Goal: Check status: Check status

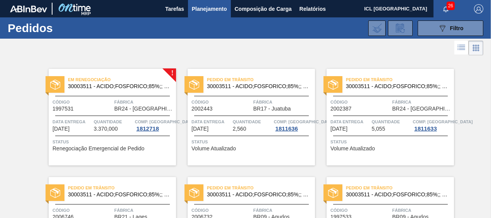
click at [140, 81] on span "Em renegociação" at bounding box center [122, 80] width 108 height 8
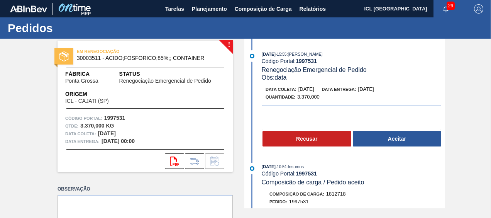
click at [378, 133] on button "Aceitar" at bounding box center [397, 138] width 89 height 15
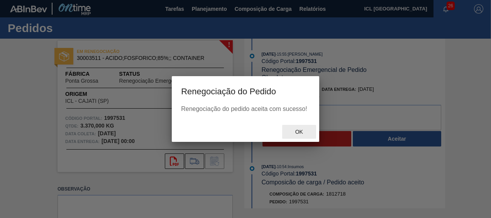
click at [302, 132] on span "Ok" at bounding box center [299, 131] width 20 height 6
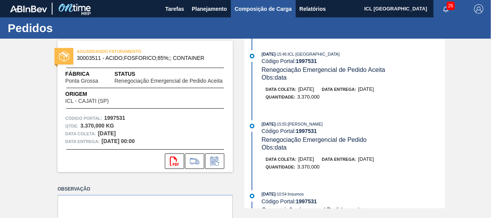
click at [237, 6] on span "Composição de Carga" at bounding box center [263, 8] width 57 height 9
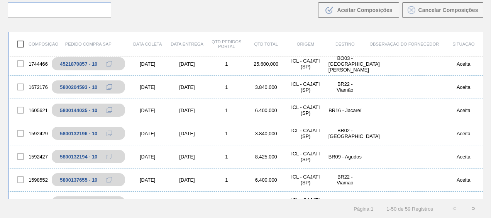
scroll to position [309, 0]
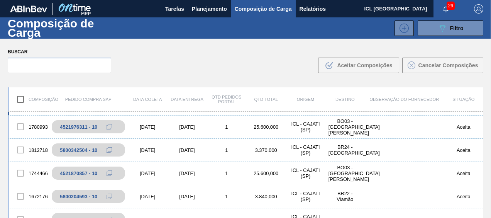
scroll to position [193, 0]
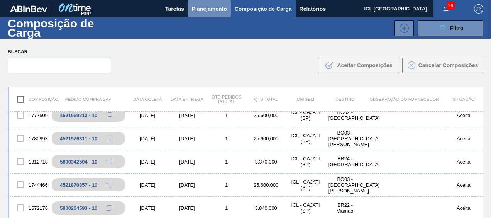
click at [201, 5] on span "Planejamento" at bounding box center [209, 8] width 35 height 9
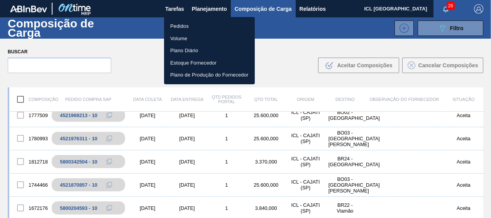
click at [182, 26] on li "Pedidos" at bounding box center [209, 26] width 91 height 12
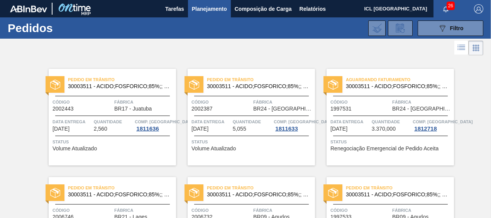
click at [381, 83] on span "30003511 - ACIDO;FOSFORICO;85%;; CONTAINER" at bounding box center [397, 86] width 102 height 6
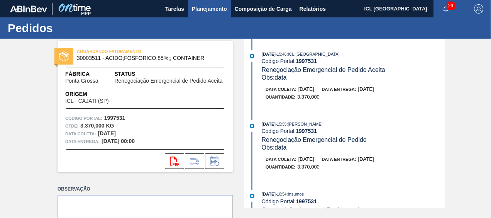
click at [211, 7] on span "Planejamento" at bounding box center [209, 8] width 35 height 9
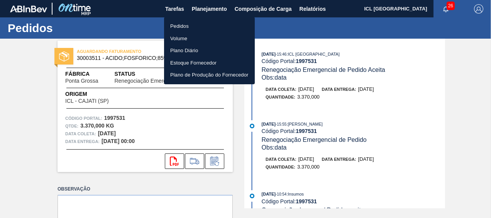
click at [243, 7] on div at bounding box center [245, 109] width 491 height 218
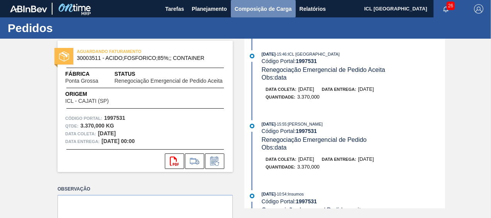
click at [248, 8] on span "Composição de Carga" at bounding box center [263, 8] width 57 height 9
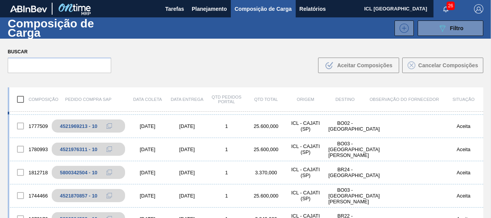
scroll to position [193, 0]
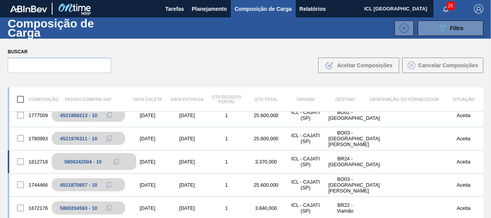
click at [115, 159] on icon at bounding box center [115, 161] width 5 height 5
